Goal: Transaction & Acquisition: Purchase product/service

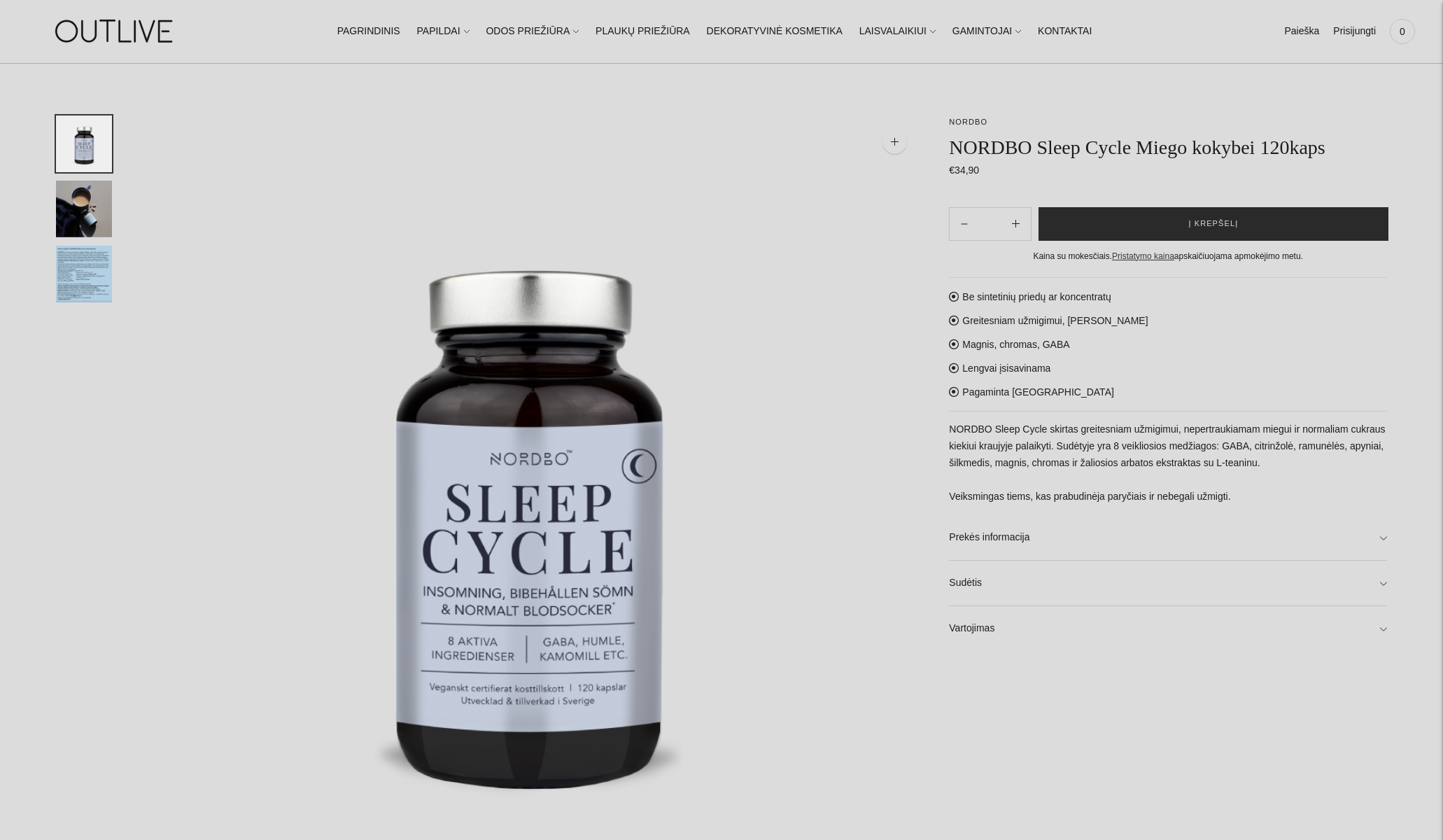
click at [1223, 223] on span "Į krepšelį" at bounding box center [1213, 224] width 50 height 14
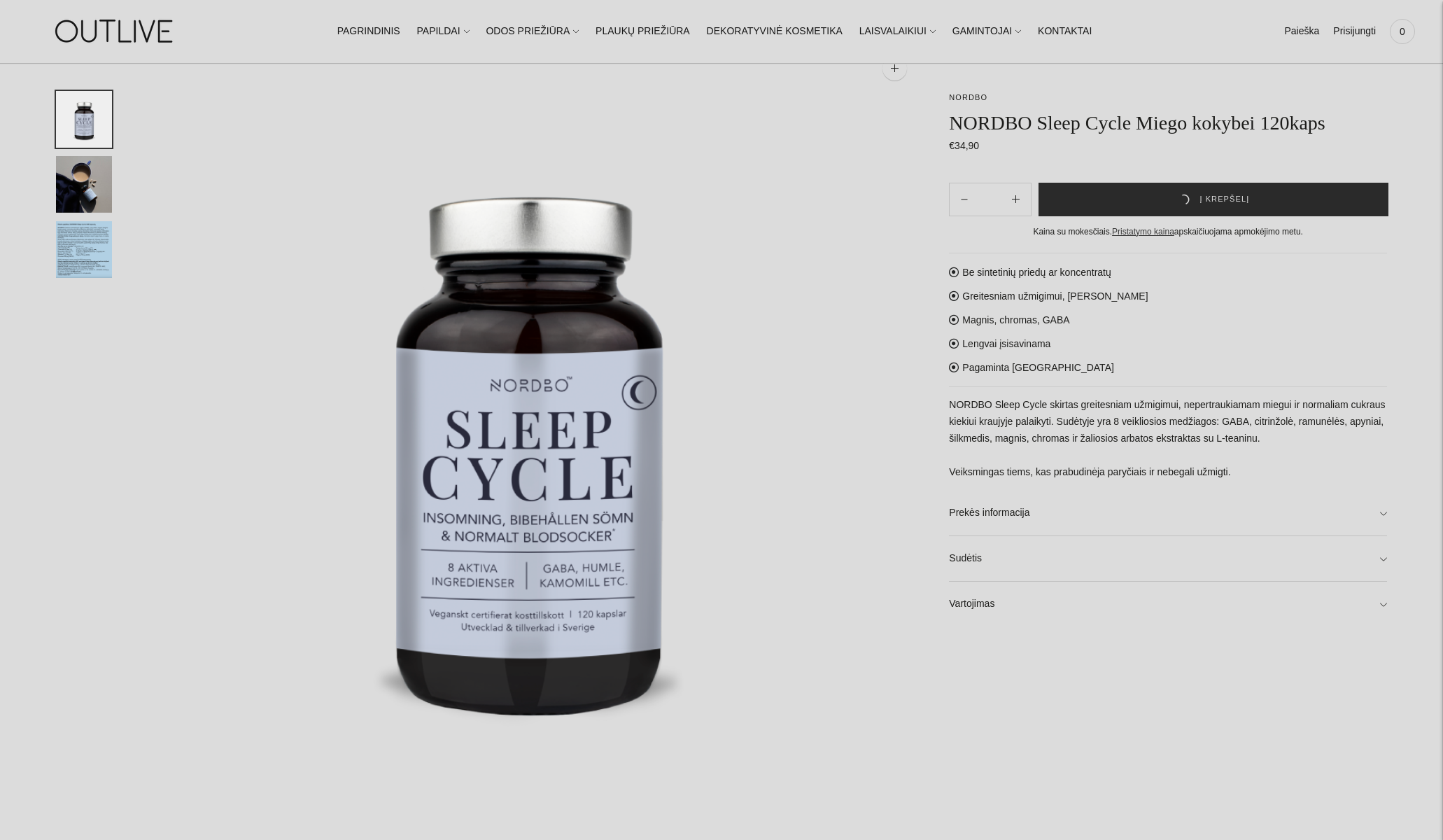
scroll to position [106, 0]
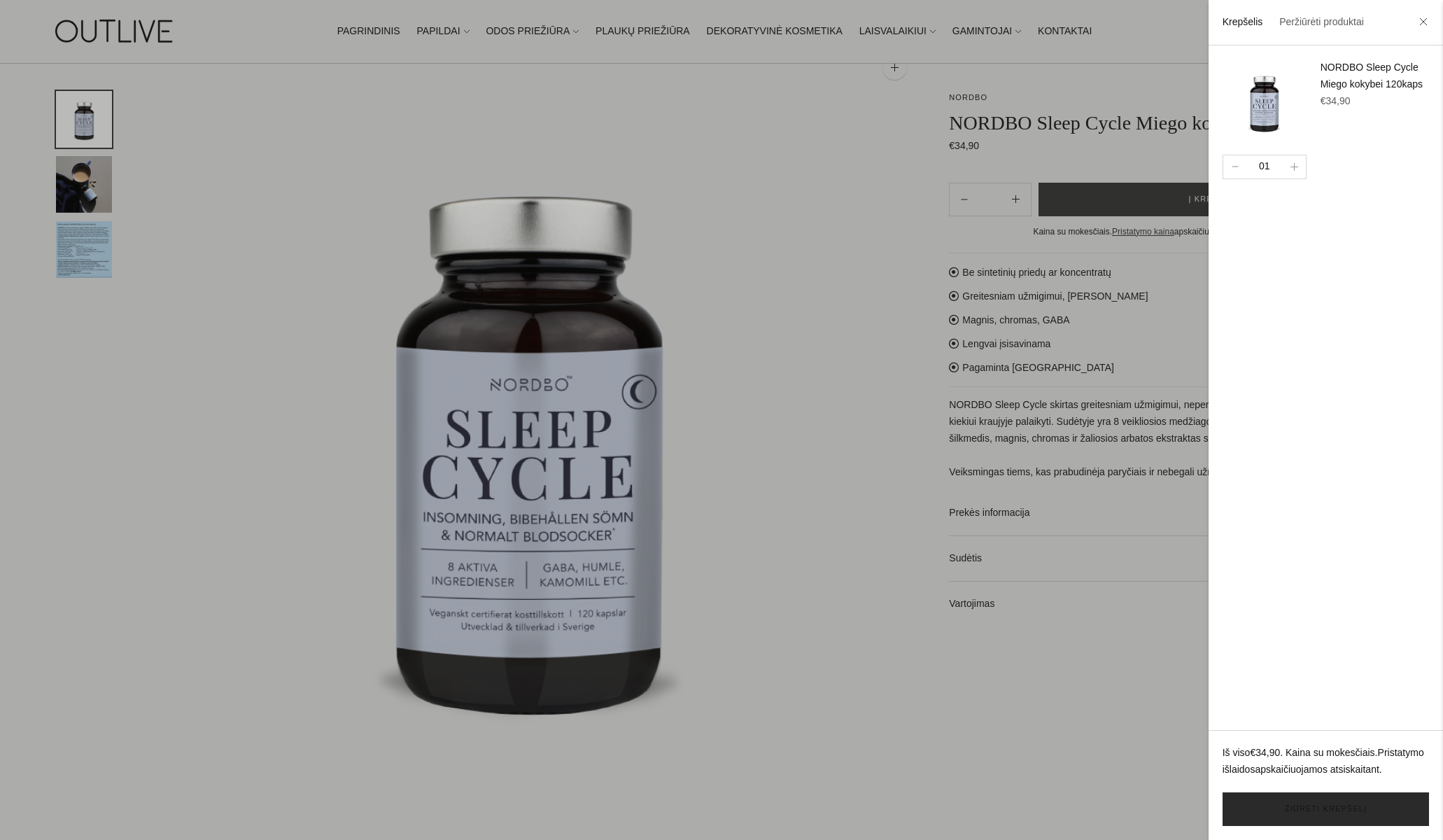
click at [1336, 814] on link "Žiūrėti krepšelį" at bounding box center [1325, 808] width 206 height 33
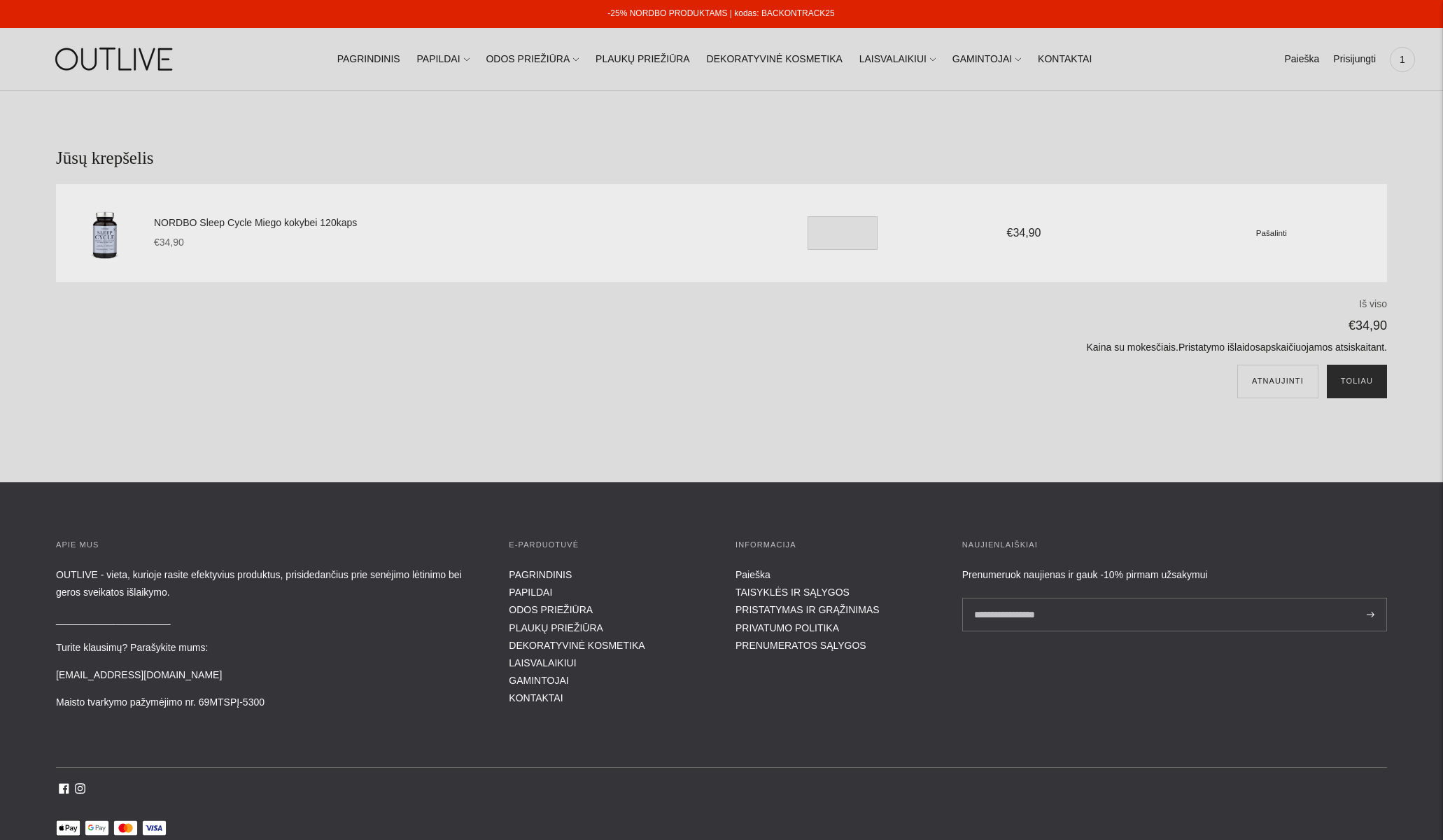
click at [1346, 380] on button "Toliau" at bounding box center [1357, 381] width 60 height 33
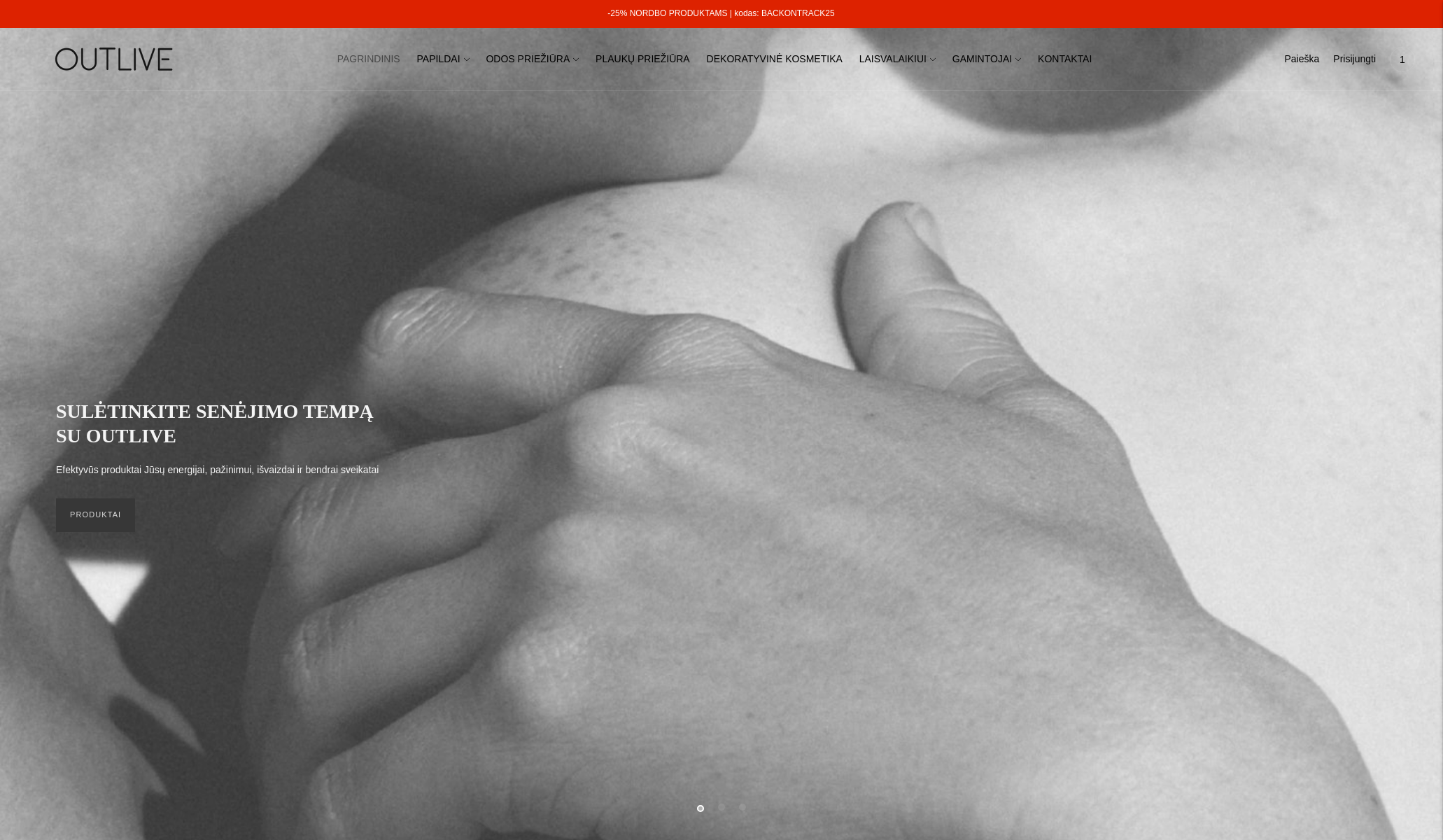
drag, startPoint x: 850, startPoint y: 16, endPoint x: 764, endPoint y: 18, distance: 86.0
click at [764, 18] on div "-25% NORDBO PRODUKTAMS | kodas: BACKONTRACK25" at bounding box center [721, 14] width 1444 height 28
copy link "BACKONTRACK25"
